Goal: Task Accomplishment & Management: Use online tool/utility

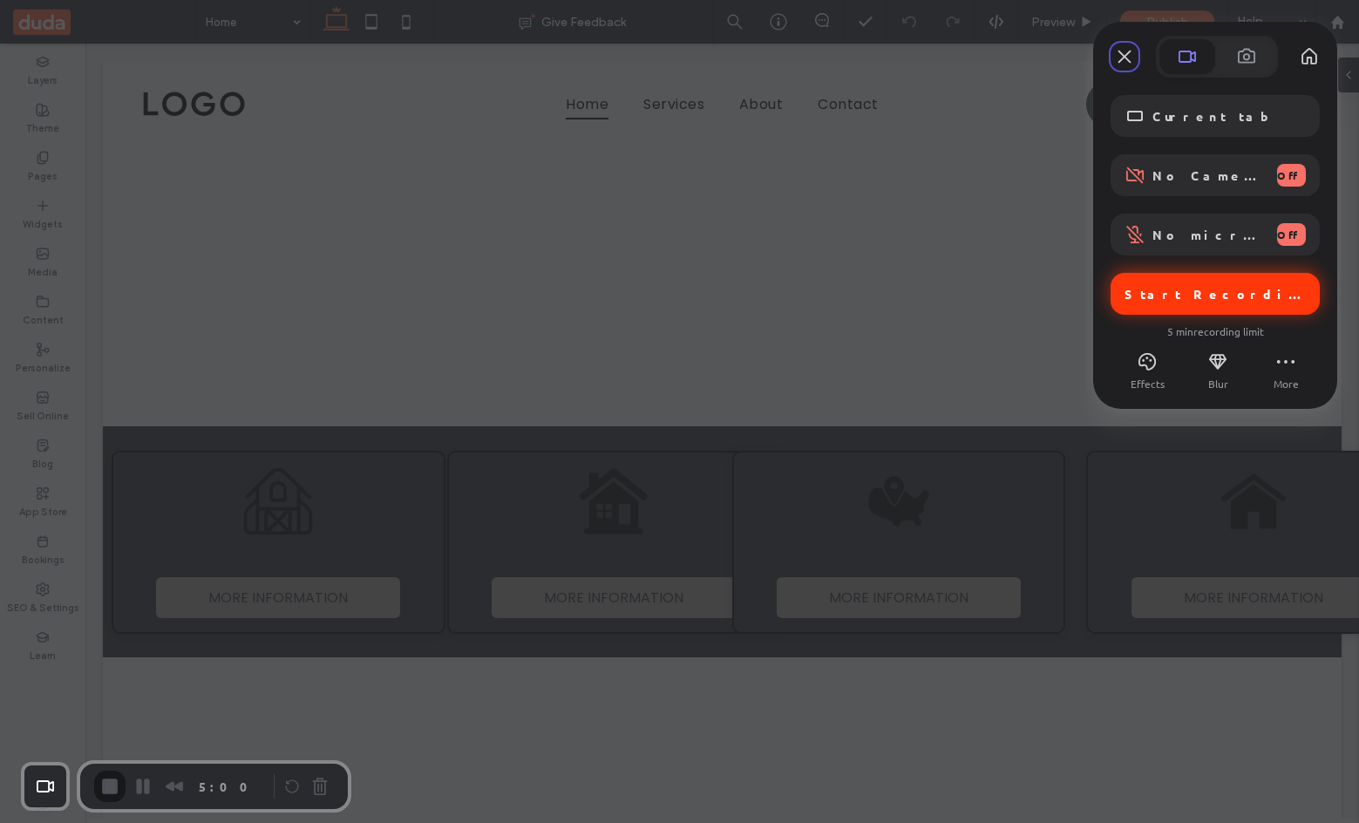
click at [1226, 293] on span "Start Recording" at bounding box center [1217, 294] width 185 height 16
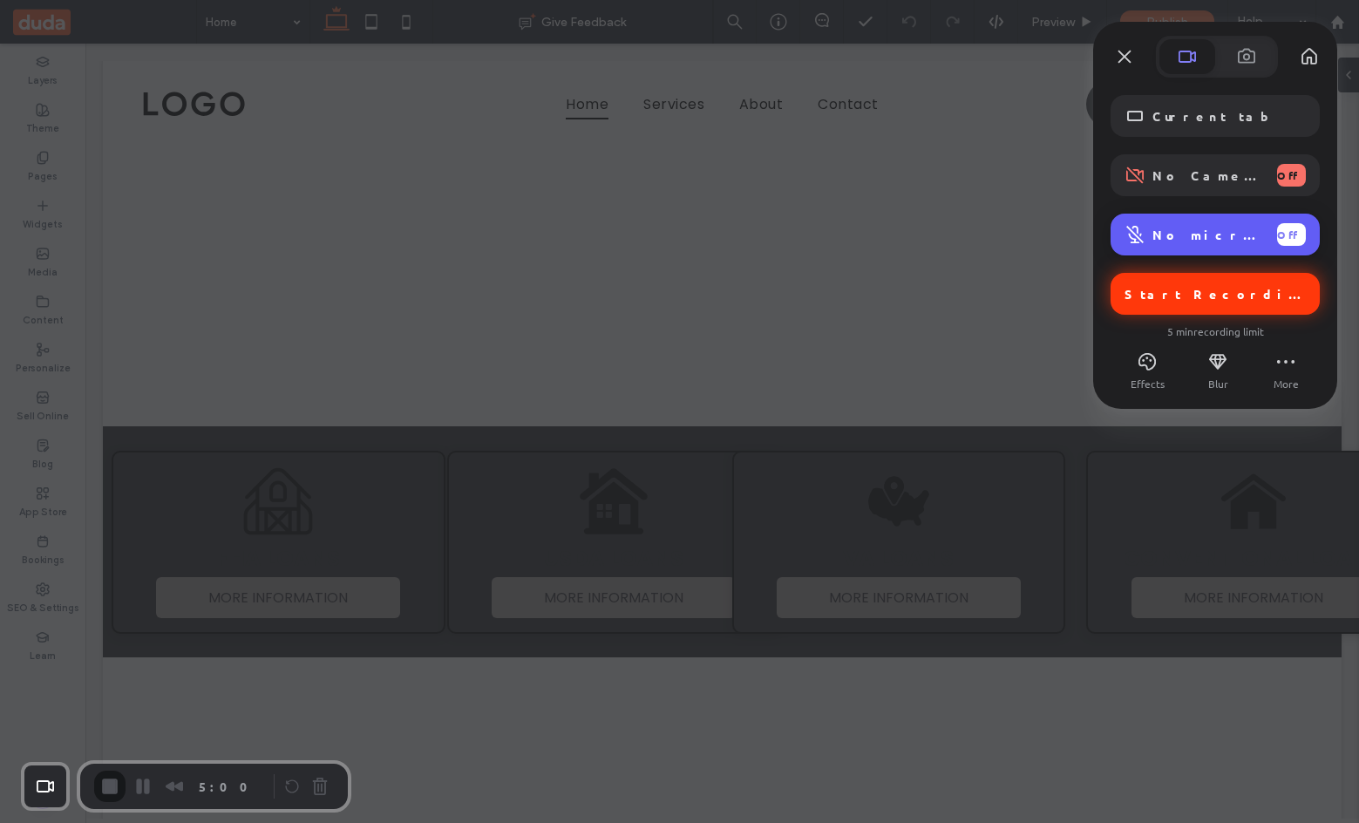
click at [1208, 240] on span "No microphone" at bounding box center [1208, 235] width 111 height 16
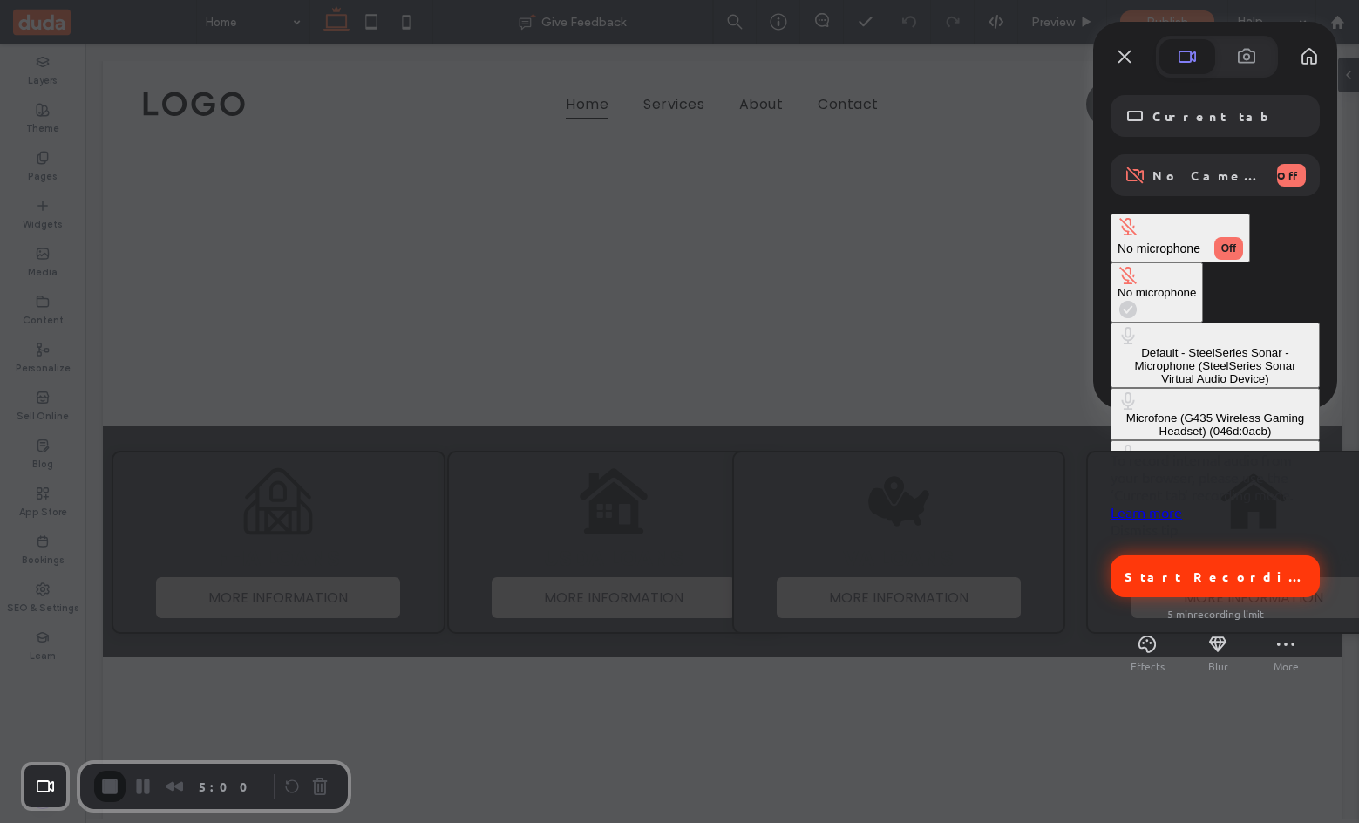
click at [1118, 346] on div "Default - SteelSeries Sonar - Microphone (SteelSeries Sonar Virtual Audio Devic…" at bounding box center [1215, 365] width 195 height 39
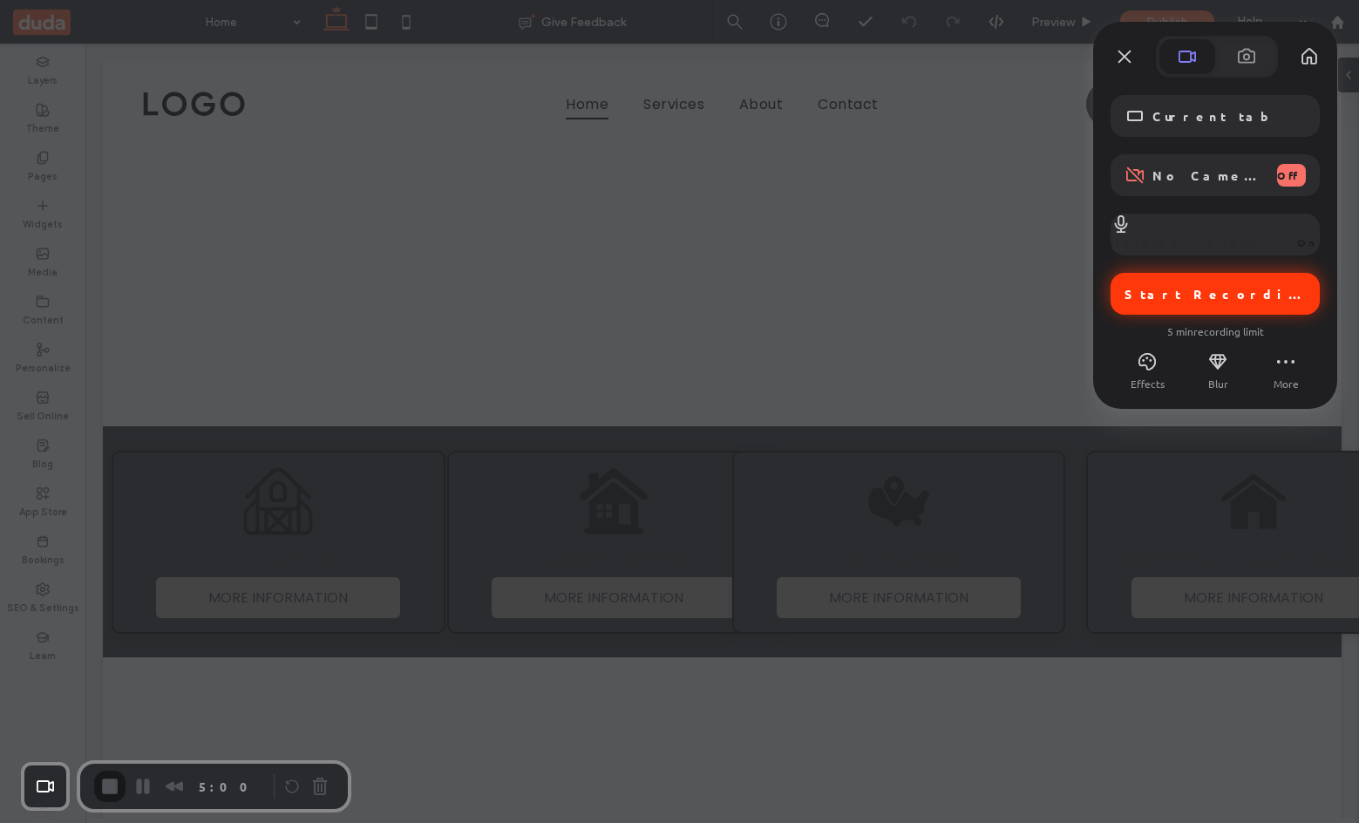
click at [1248, 311] on div "Start Recording" at bounding box center [1215, 294] width 209 height 42
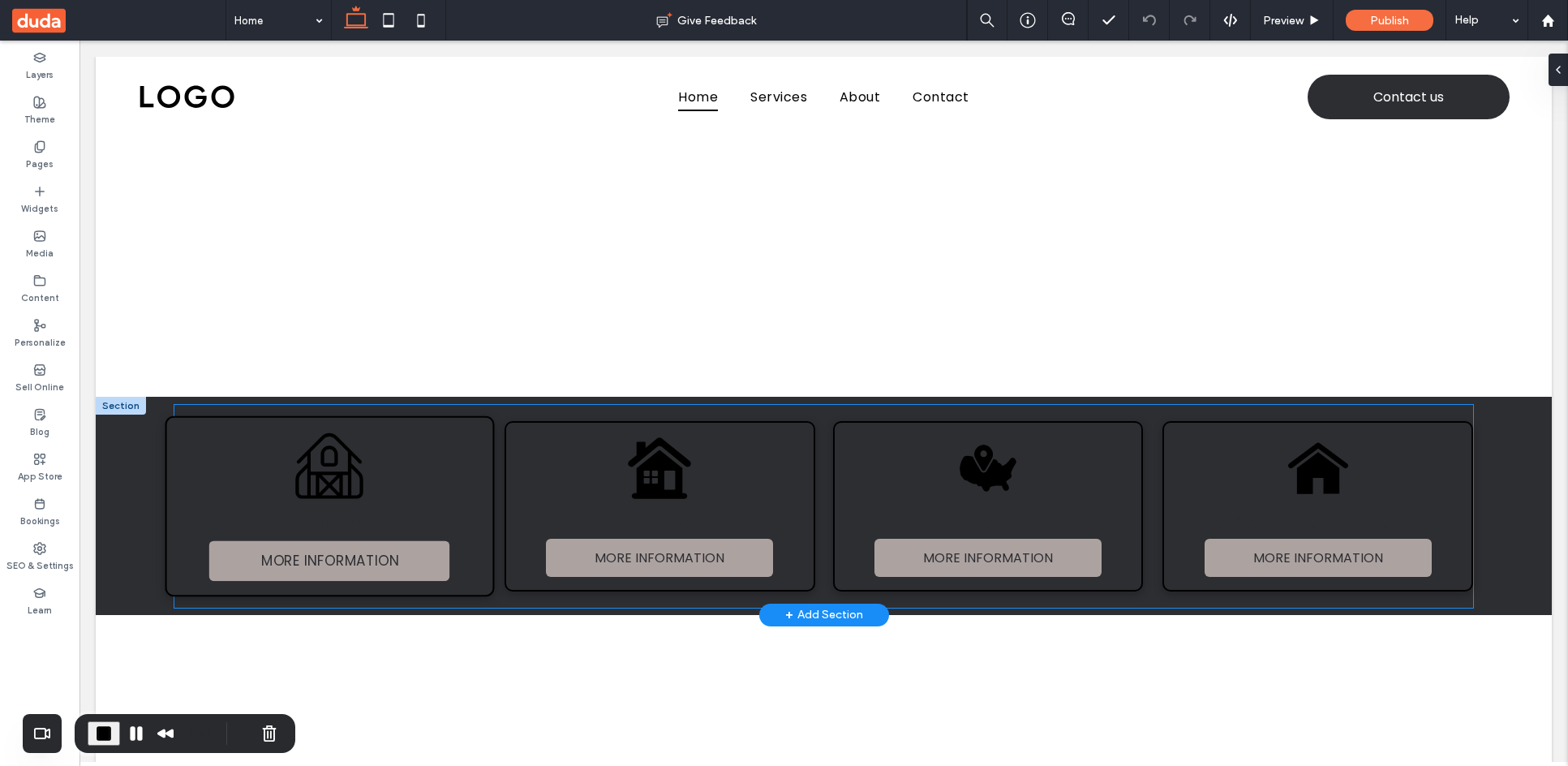
click at [399, 484] on div "Black and white line drawing of a barn. FHA LOANS MORE INFORMATION" at bounding box center [330, 506] width 329 height 181
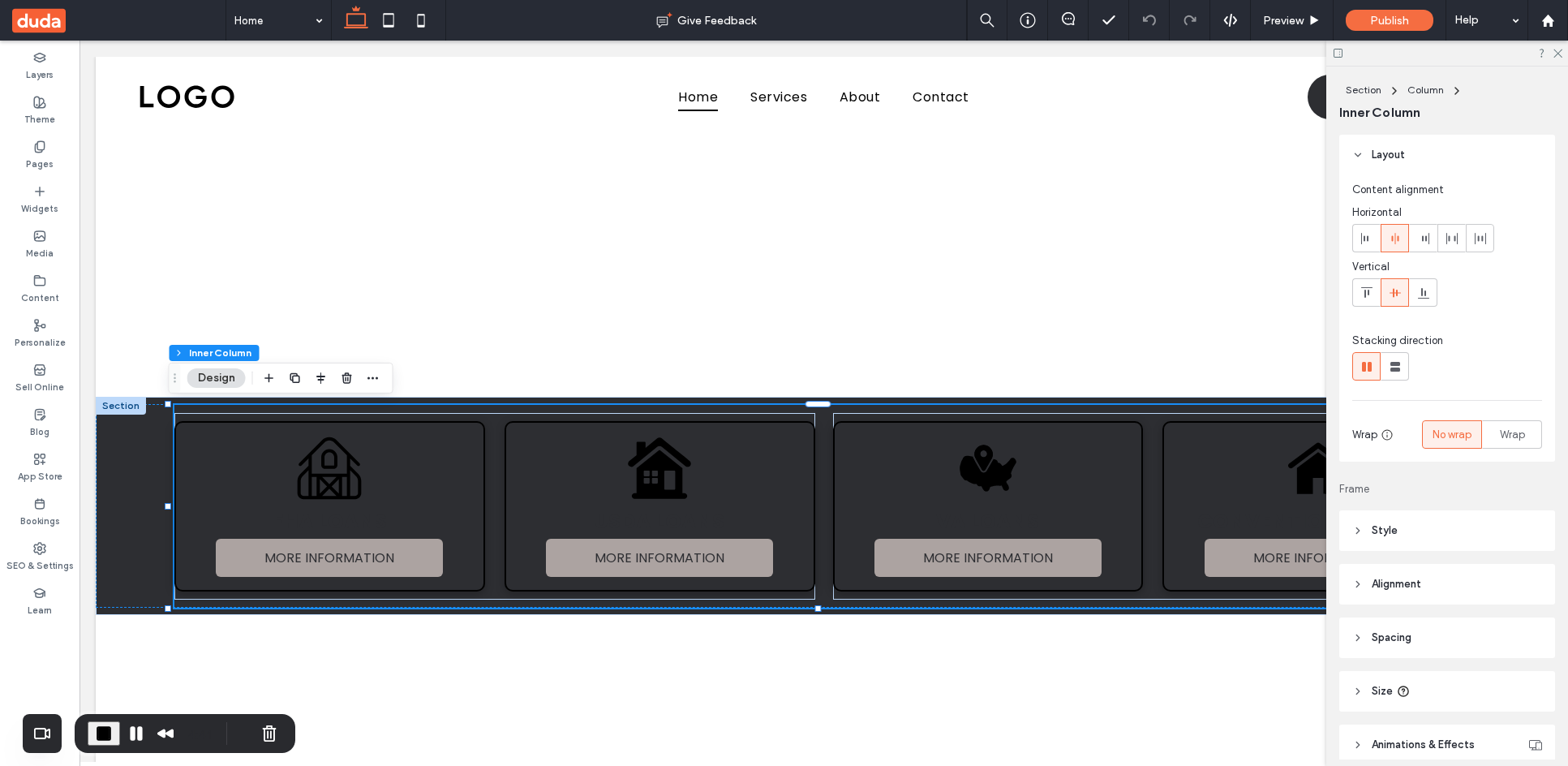
click at [1402, 743] on span "Animations & Effects" at bounding box center [1423, 745] width 103 height 16
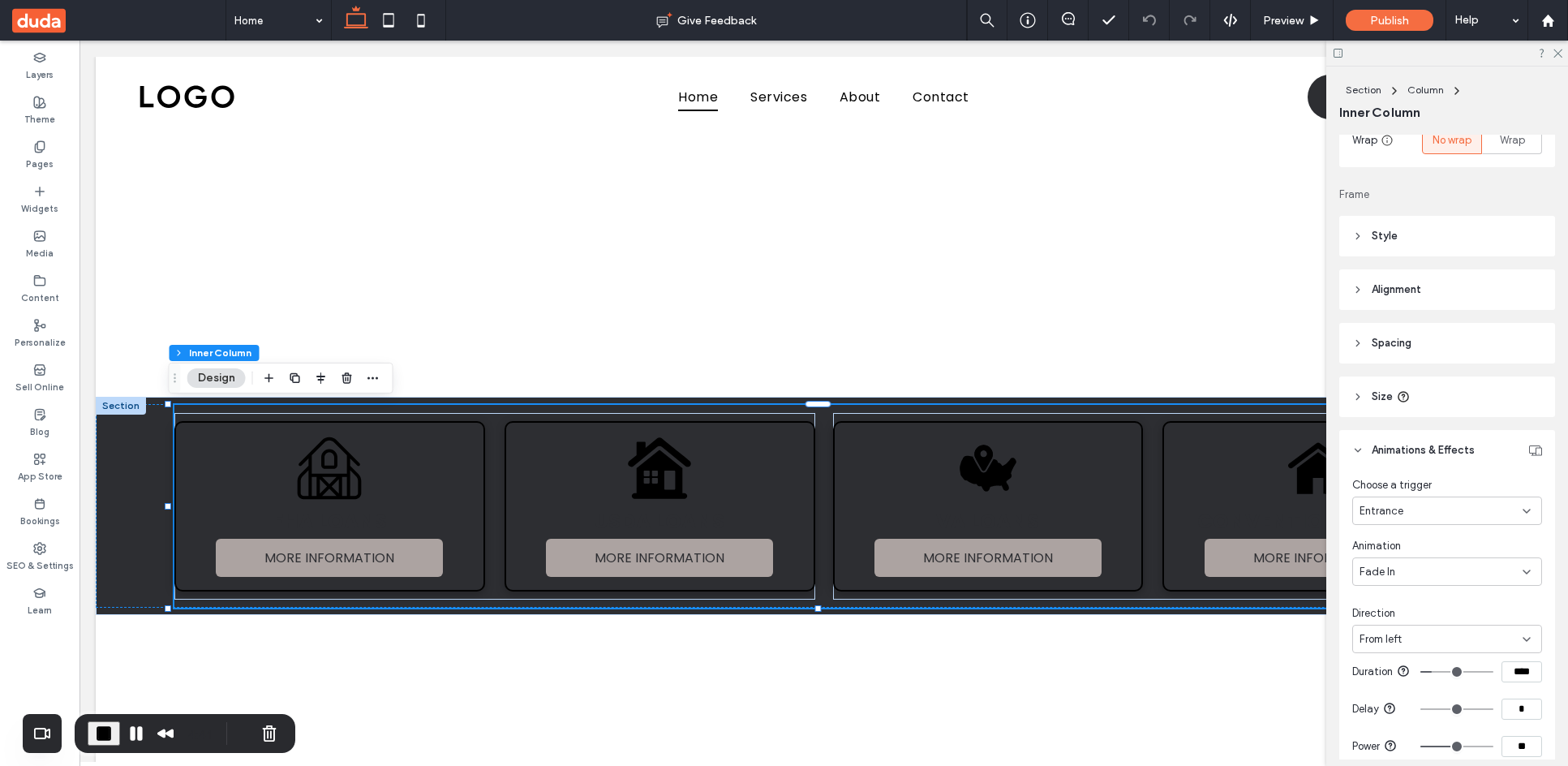
scroll to position [325, 0]
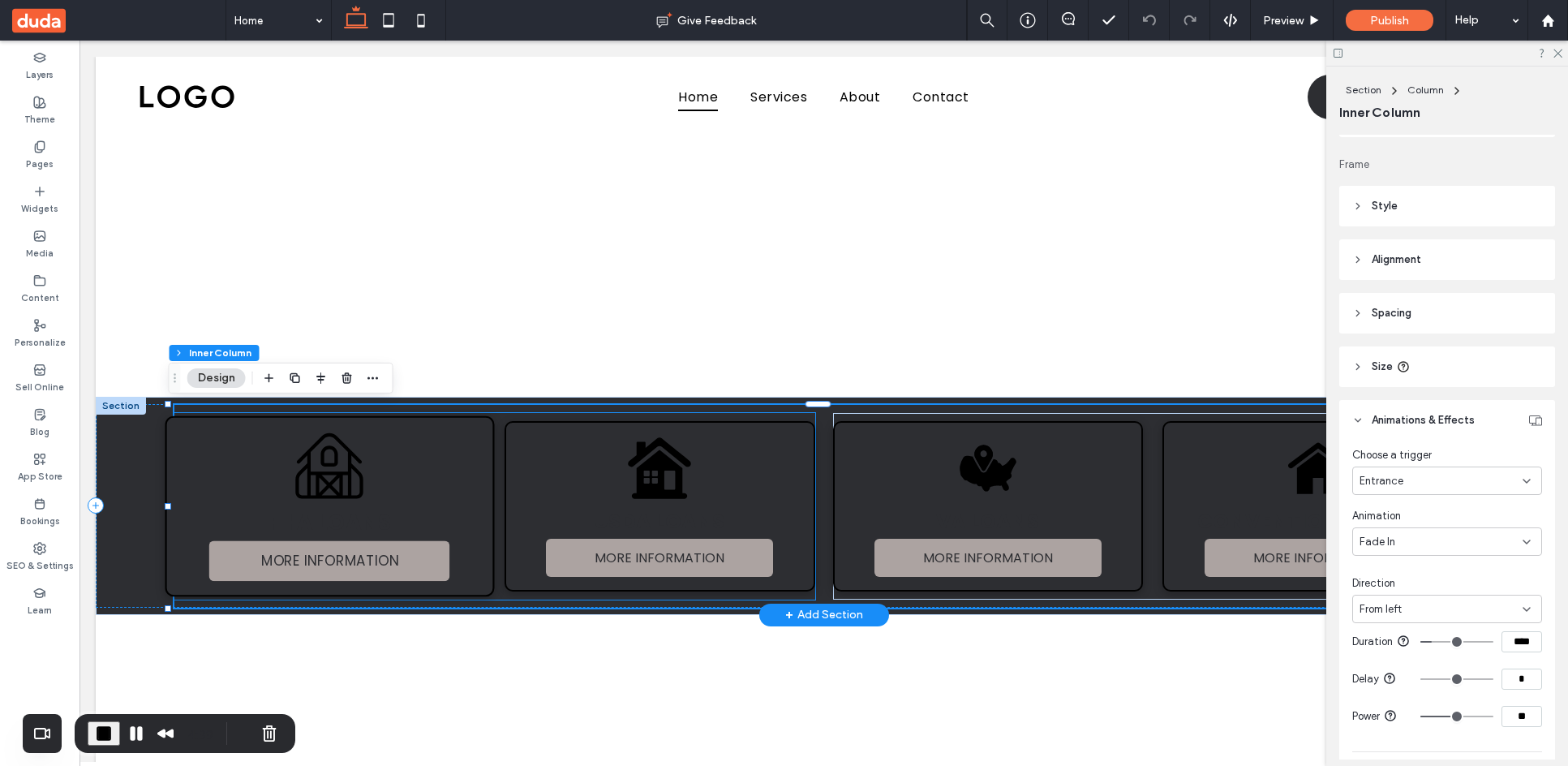
click at [438, 485] on div "Black and white line drawing of a barn. FHA LOANS MORE INFORMATION" at bounding box center [330, 506] width 329 height 181
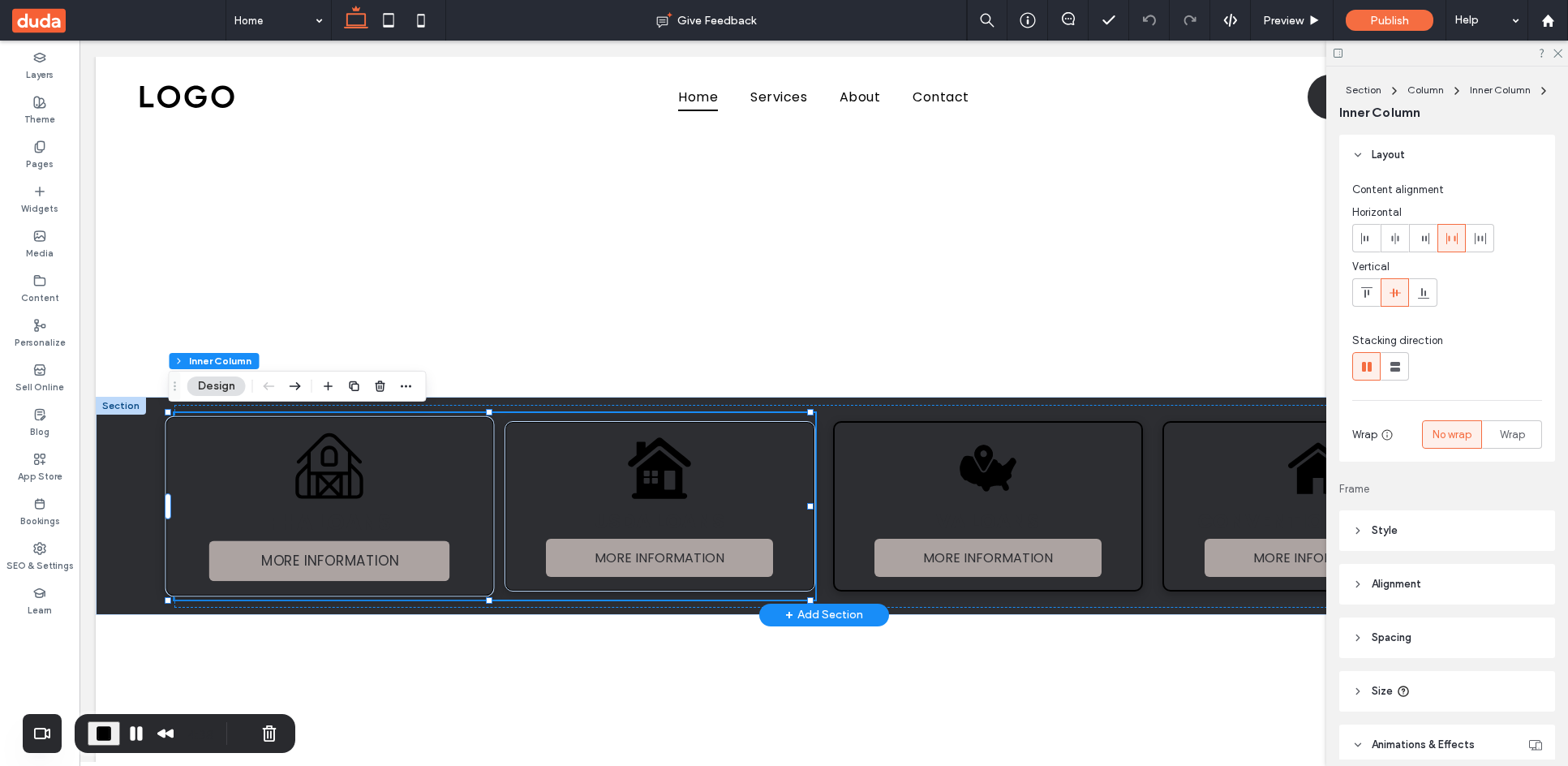
click at [444, 484] on div "Black and white line drawing of a barn. FHA LOANS MORE INFORMATION" at bounding box center [330, 506] width 329 height 181
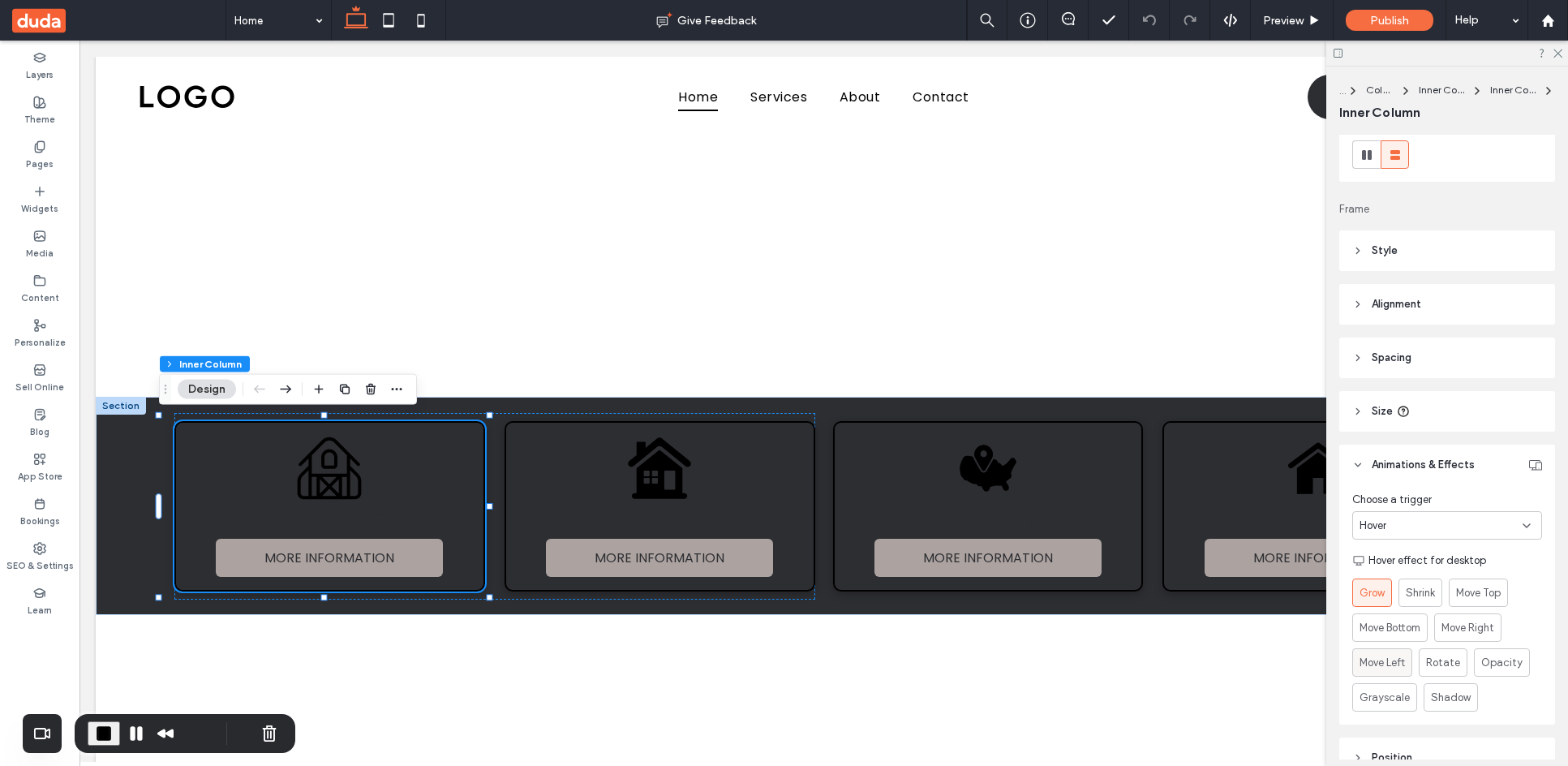
scroll to position [244, 0]
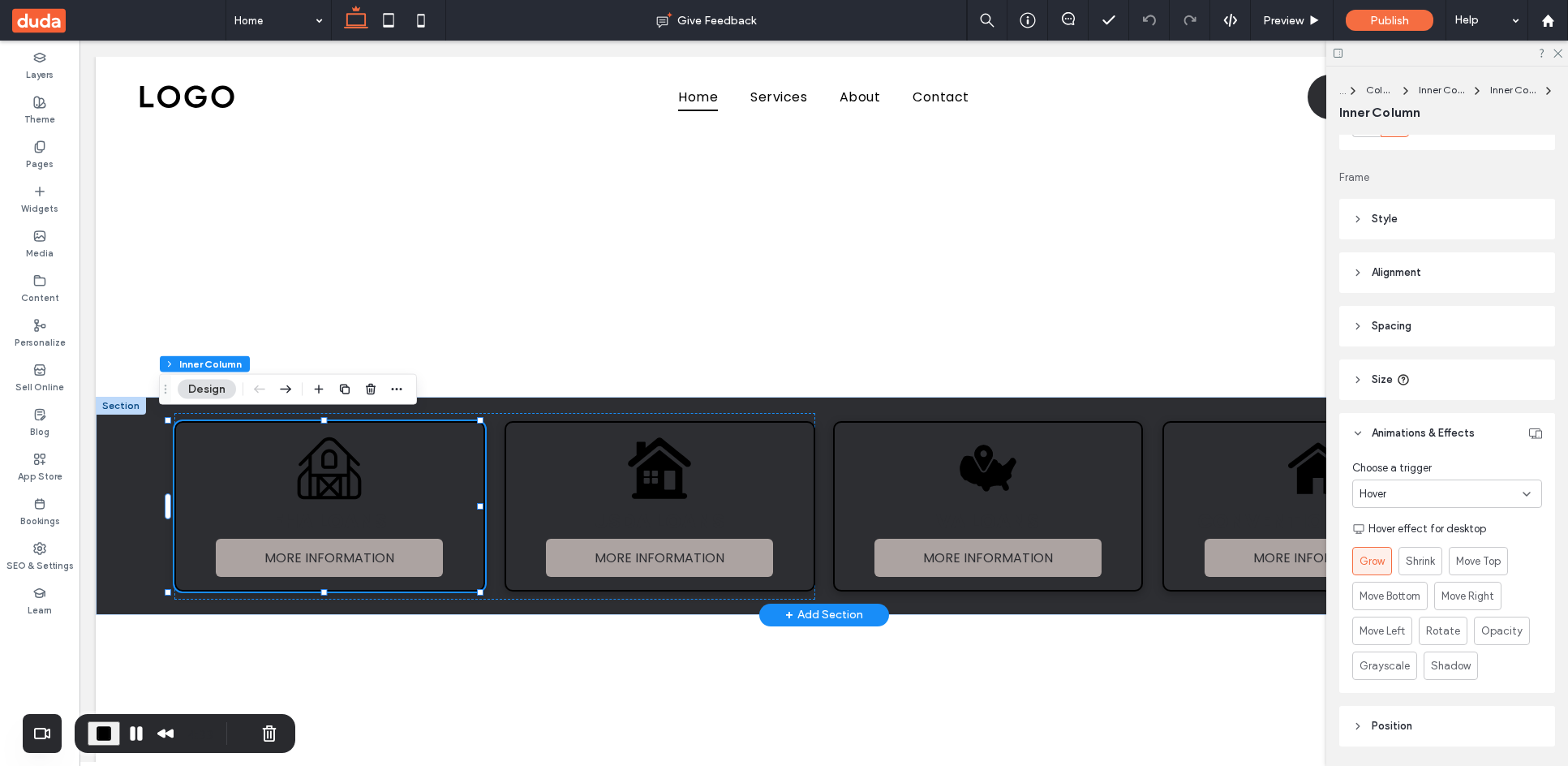
click at [124, 412] on div at bounding box center [121, 405] width 50 height 18
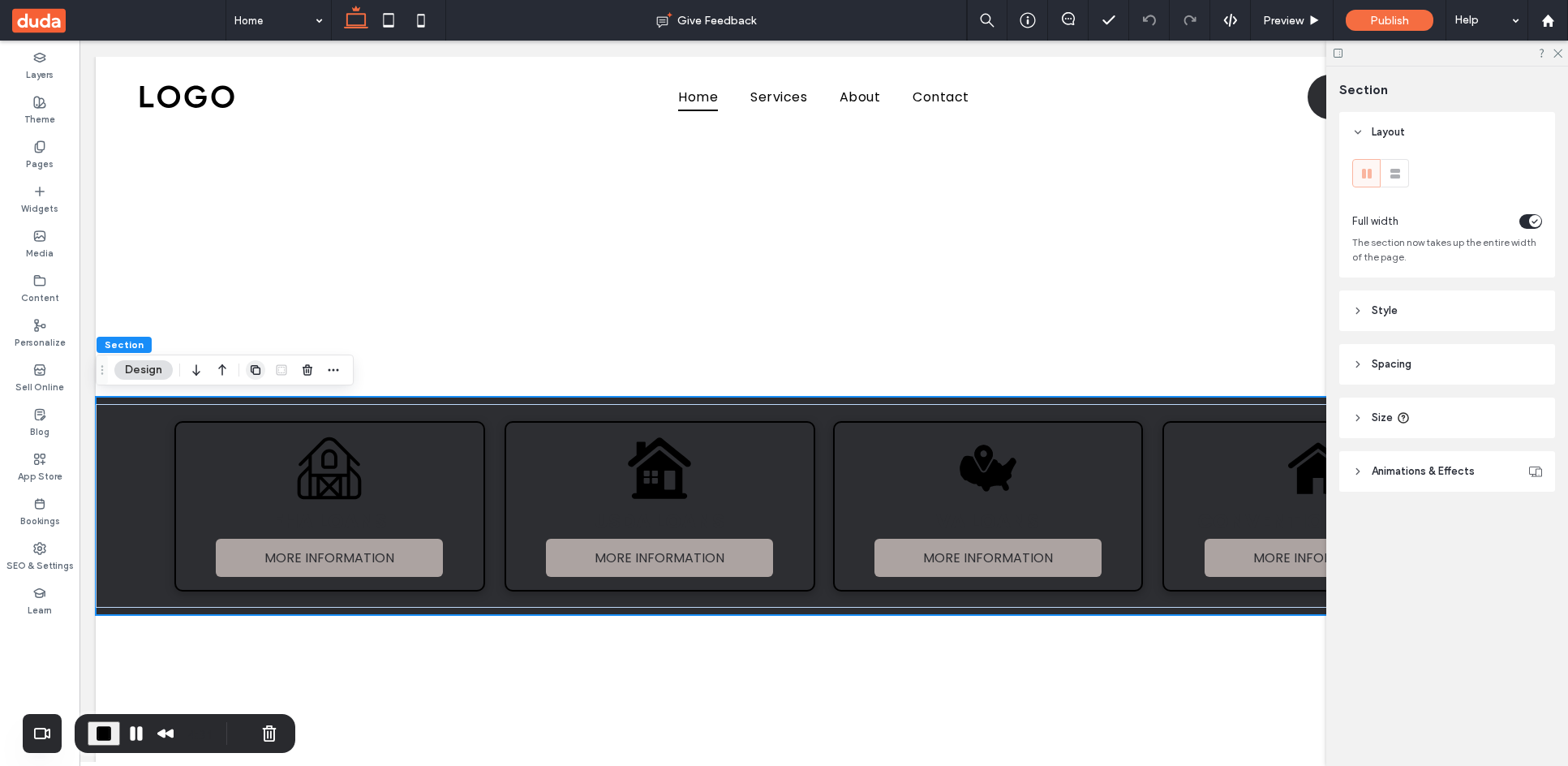
click at [256, 369] on use "button" at bounding box center [255, 370] width 9 height 9
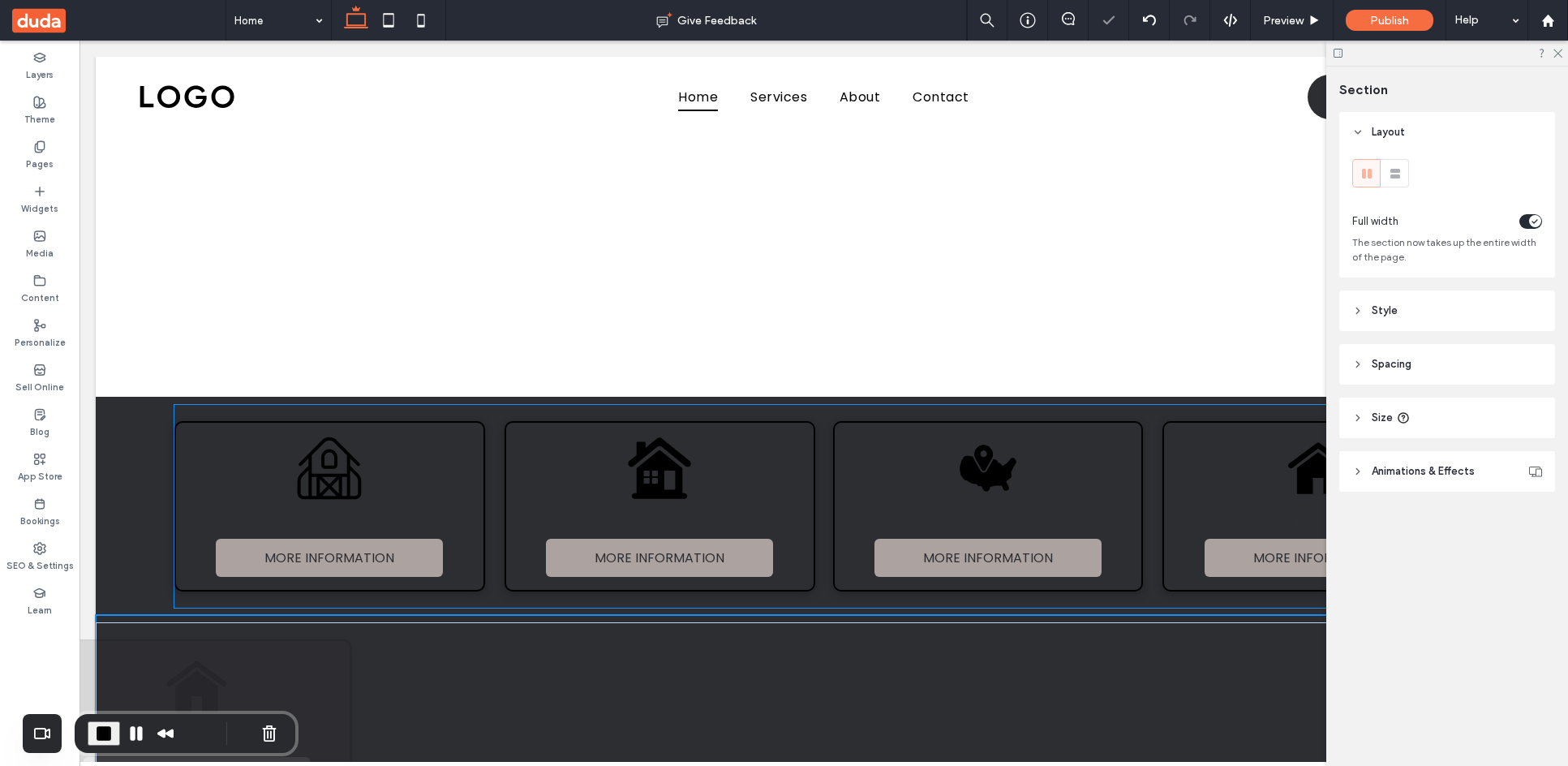
type input "*"
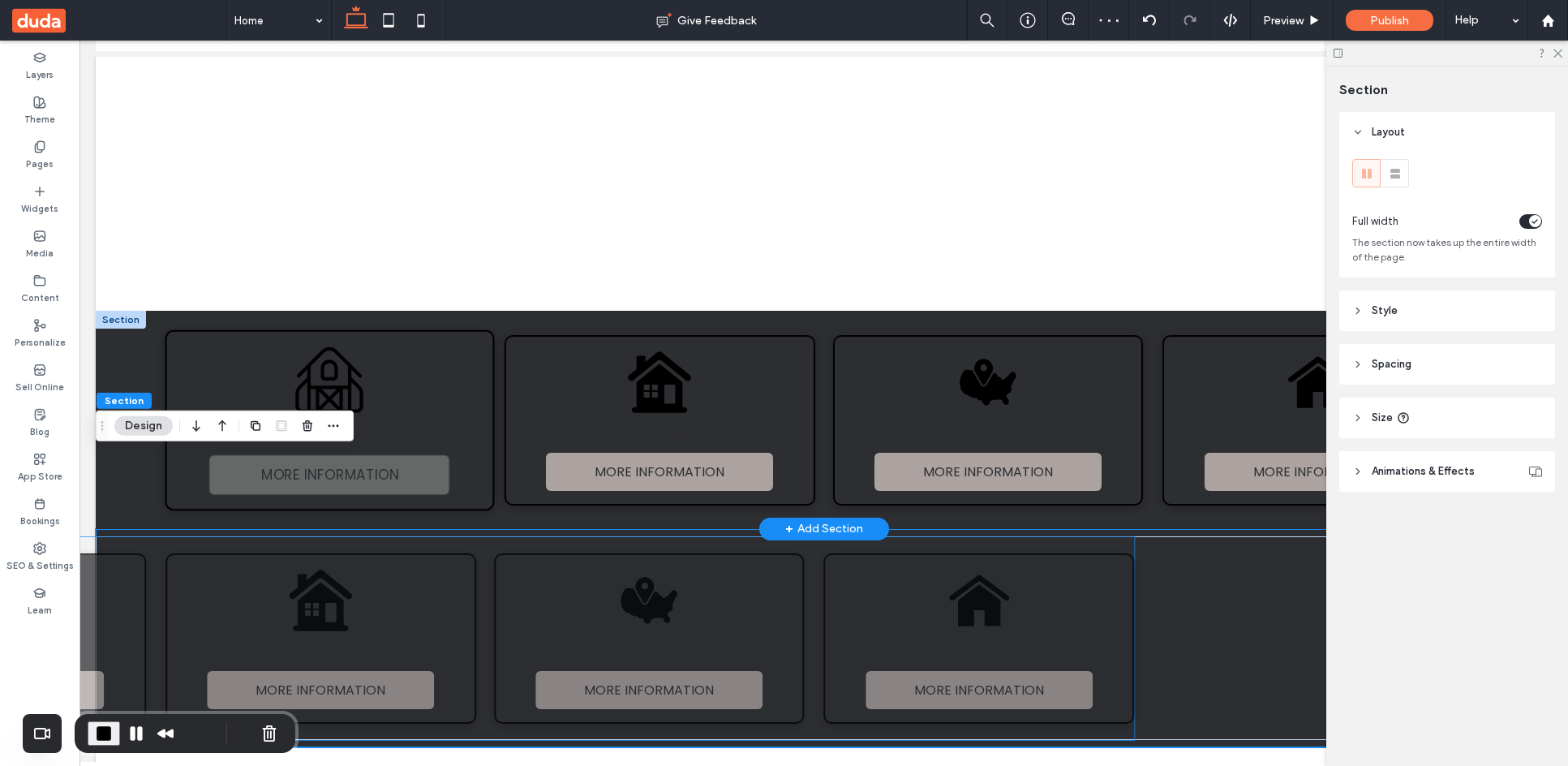
scroll to position [162, 0]
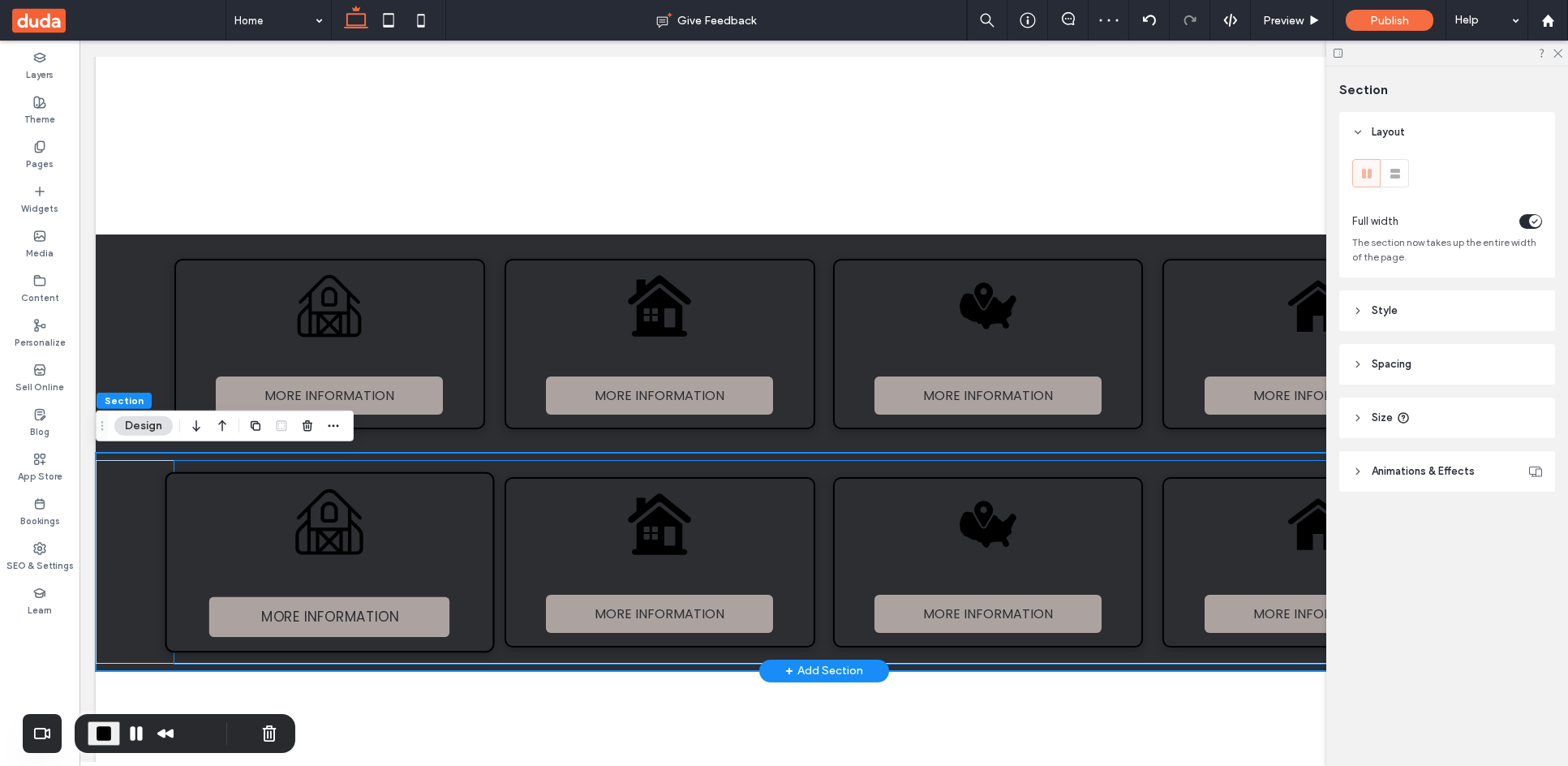
click at [447, 504] on div "Black and white line drawing of a barn. FHA LOANS MORE INFORMATION" at bounding box center [330, 562] width 329 height 181
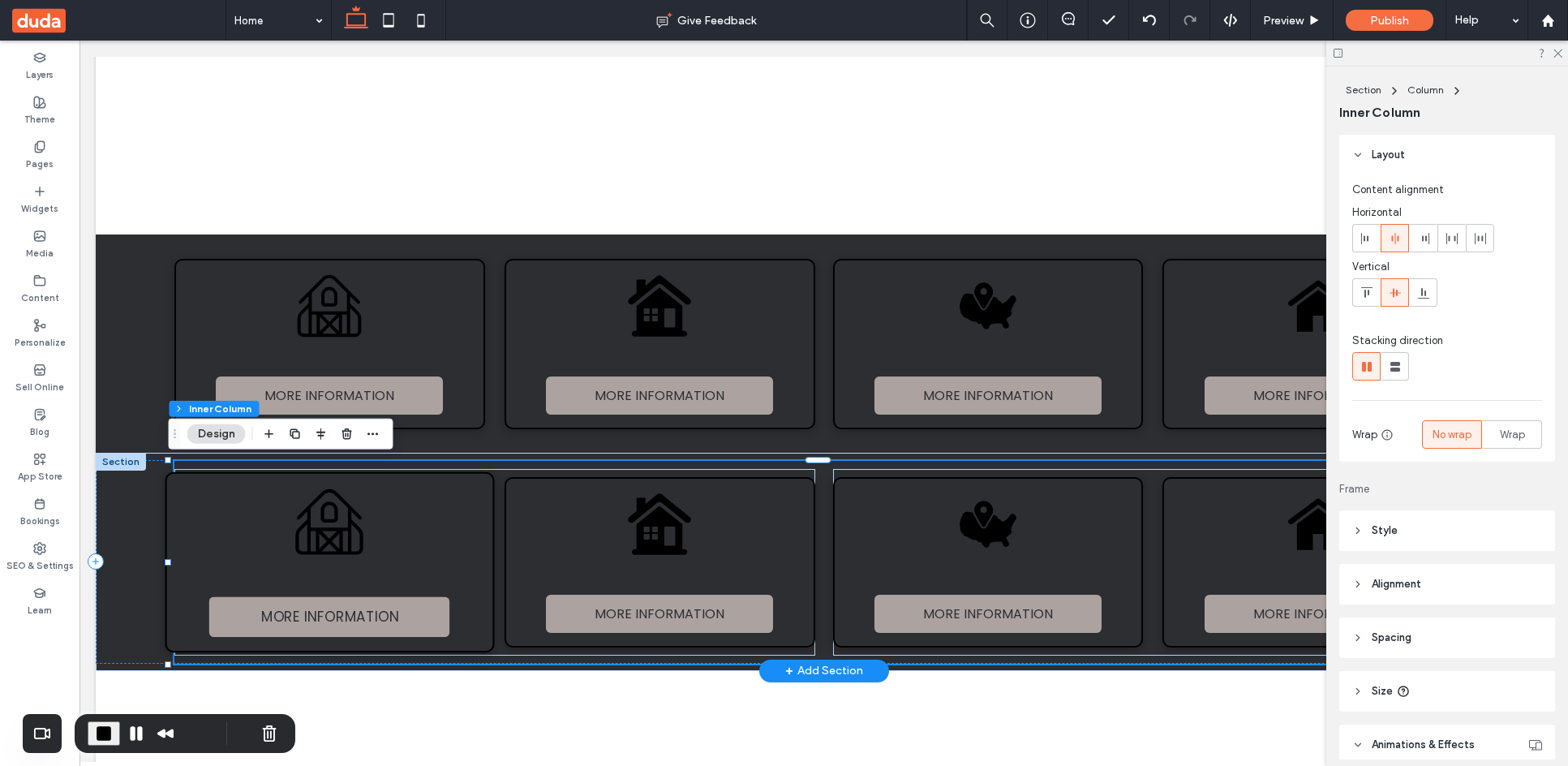
click at [447, 504] on div "Black and white line drawing of a barn. FHA LOANS MORE INFORMATION" at bounding box center [330, 562] width 329 height 181
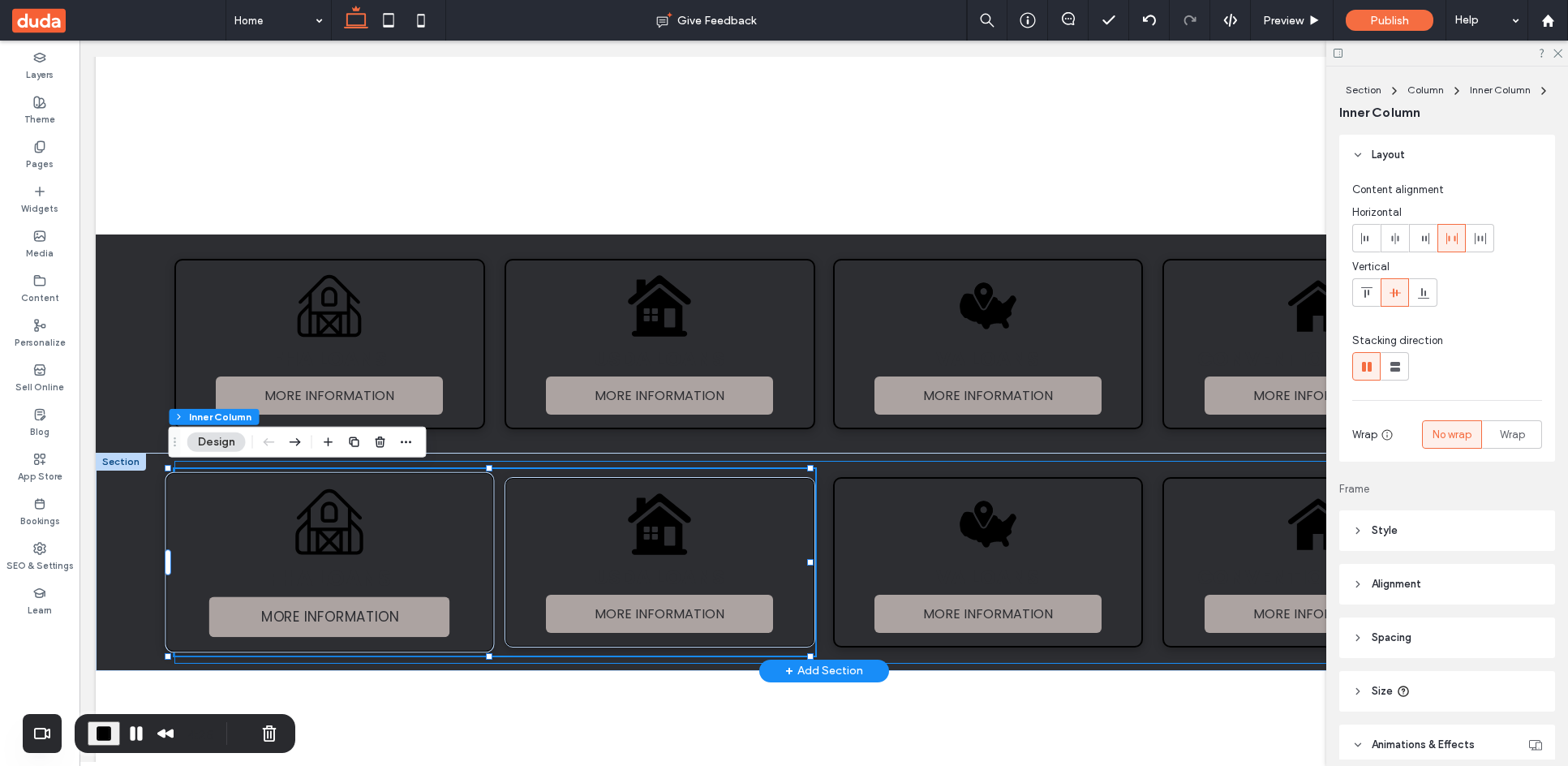
click at [447, 504] on div "Black and white line drawing of a barn. FHA LOANS MORE INFORMATION" at bounding box center [330, 562] width 329 height 181
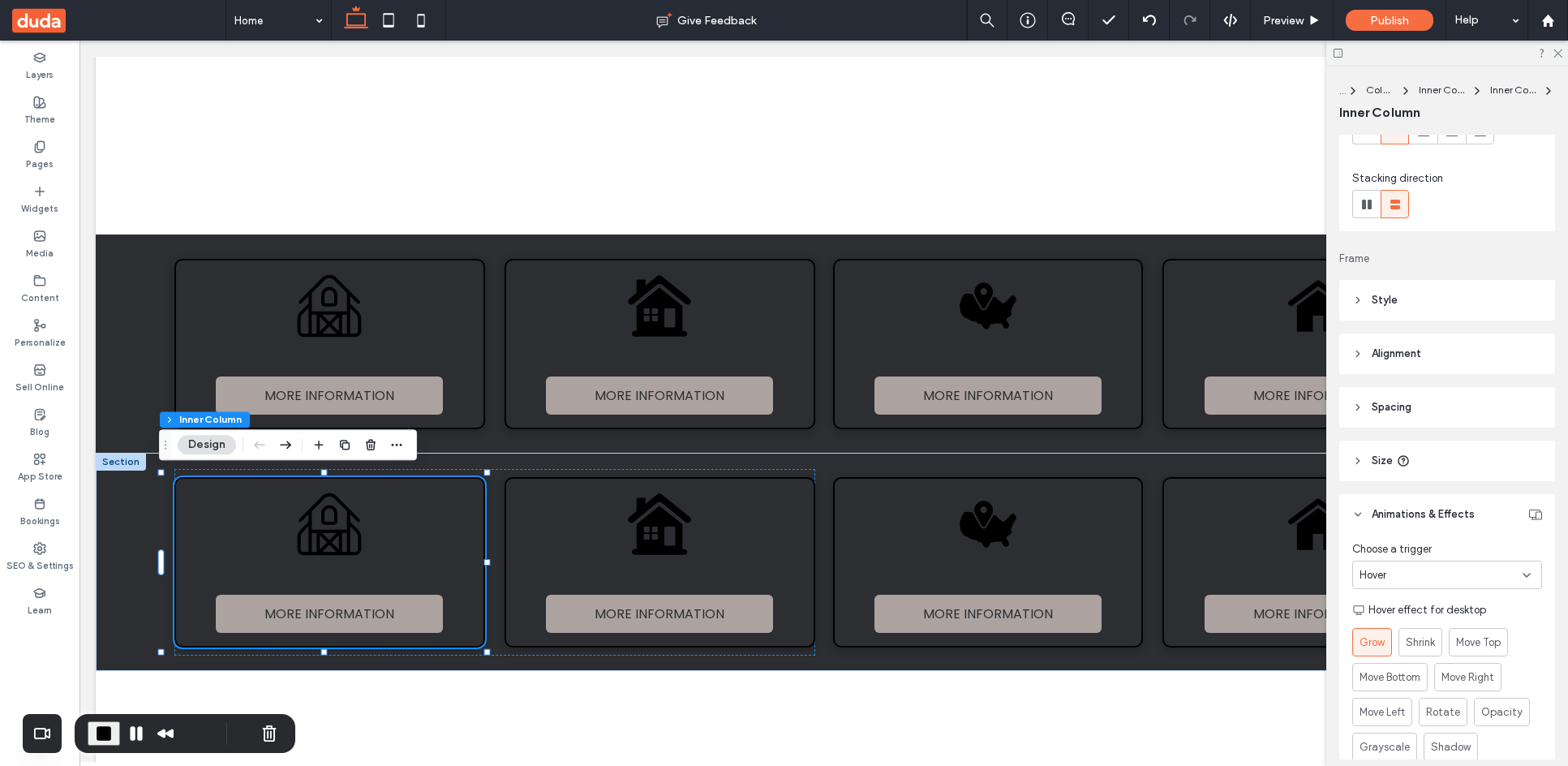
click at [1430, 585] on div "Hover" at bounding box center [1447, 574] width 190 height 29
click at [1400, 610] on div "None" at bounding box center [1443, 603] width 181 height 29
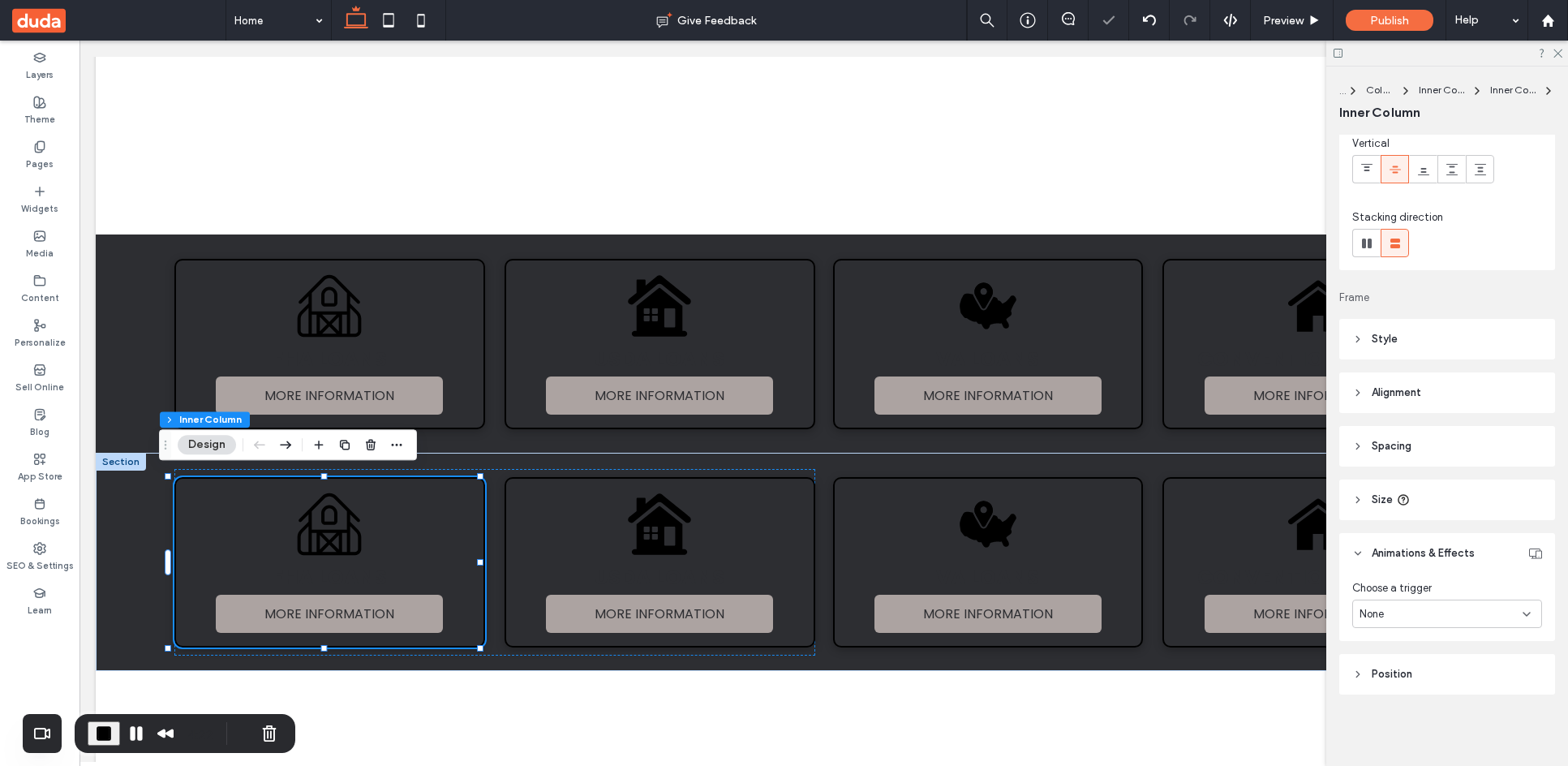
scroll to position [124, 0]
click at [1550, 53] on div at bounding box center [1447, 53] width 242 height 25
click at [1554, 53] on icon at bounding box center [1557, 52] width 10 height 10
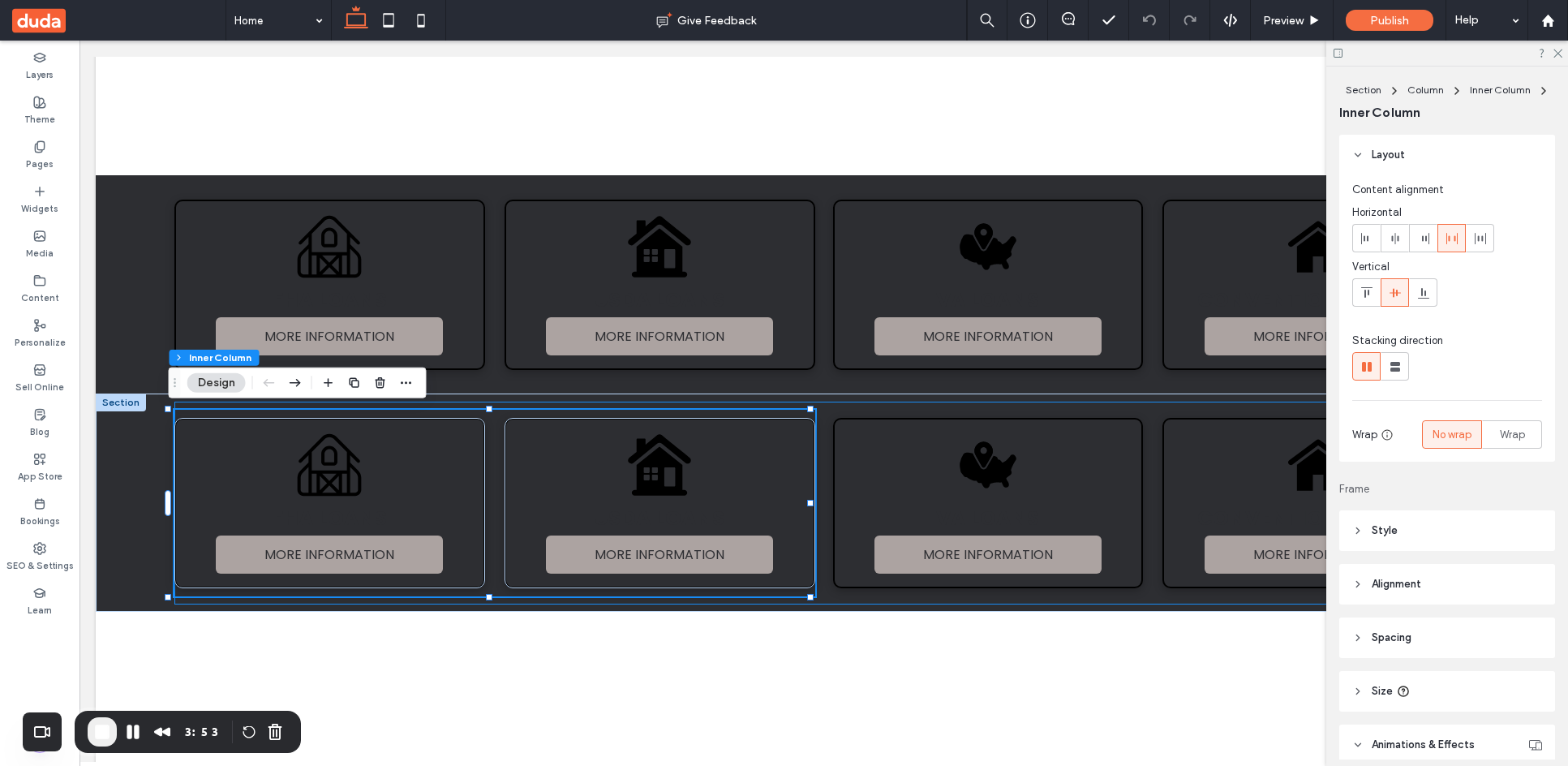
click at [444, 462] on div "Black and white line drawing of a barn. FHA LOANS MORE INFORMATION" at bounding box center [329, 503] width 311 height 170
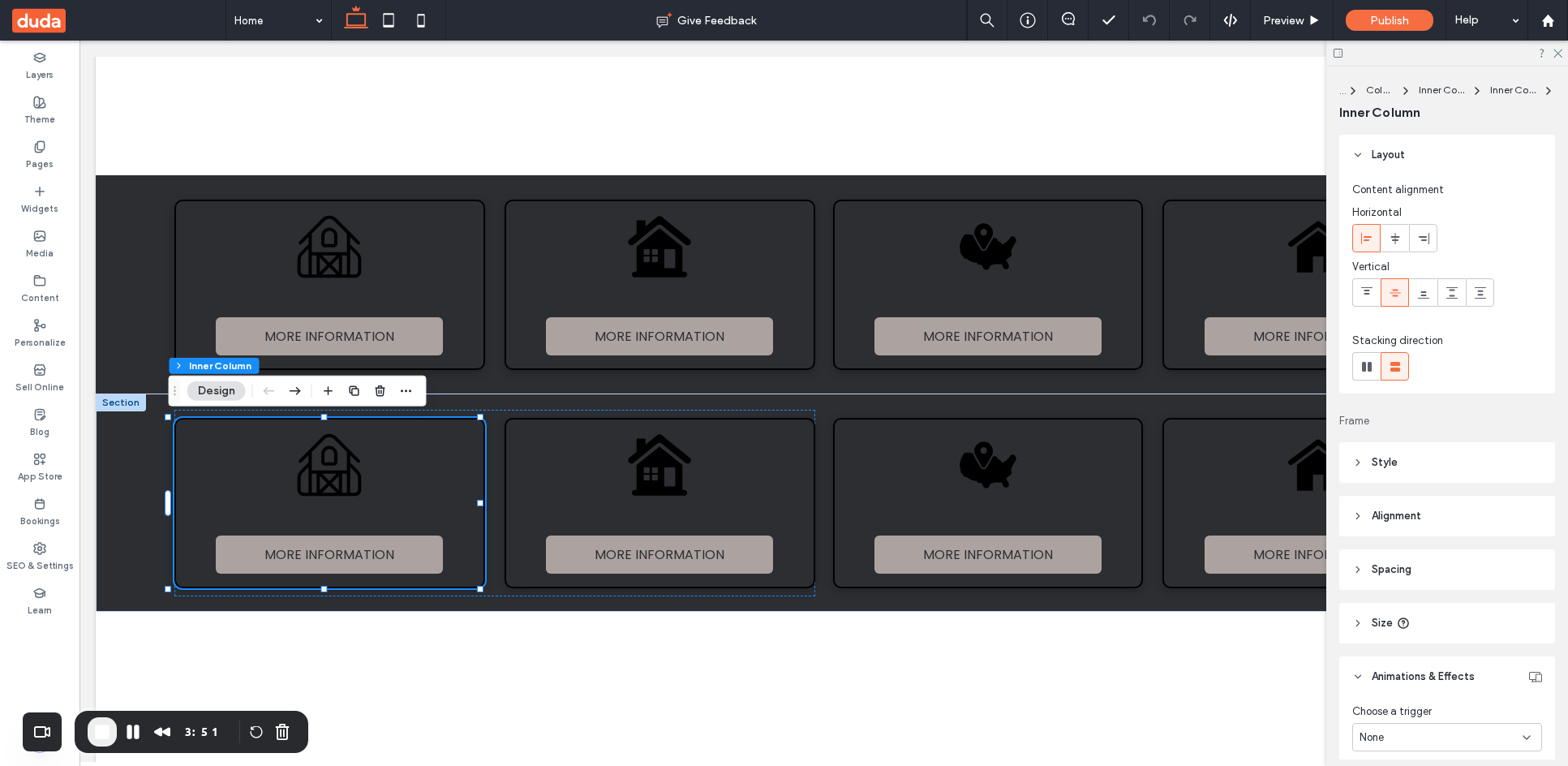
scroll to position [81, 0]
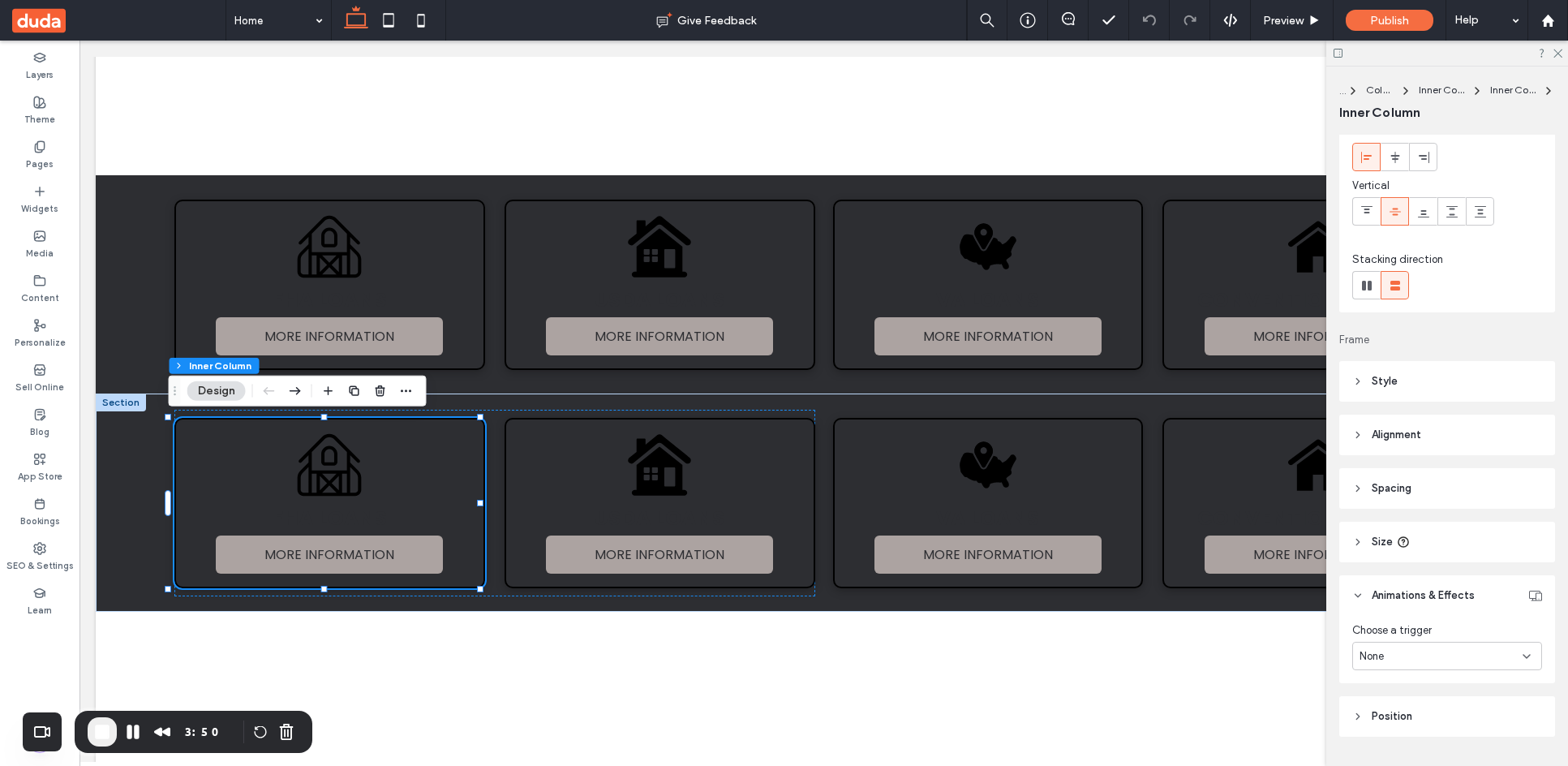
click at [1414, 663] on div "None" at bounding box center [1441, 656] width 163 height 16
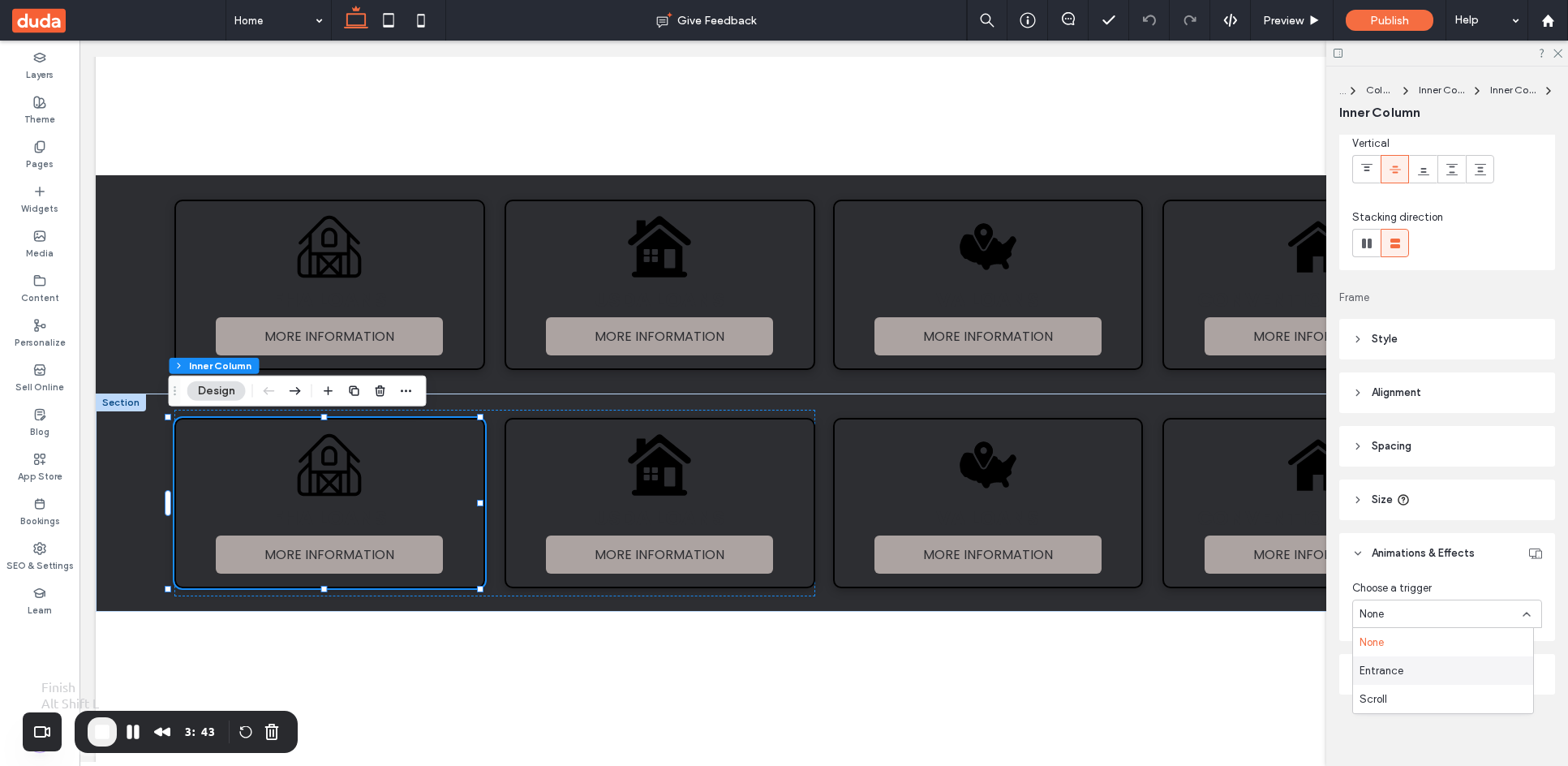
click at [114, 722] on button "End Recording" at bounding box center [101, 732] width 29 height 29
